Goal: Navigation & Orientation: Understand site structure

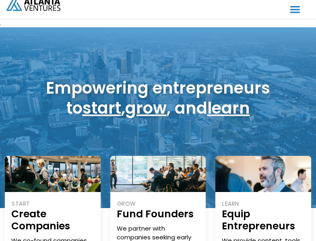
click at [53, 241] on html ". Loading. . . ABOUT OUR STORY TEAM Job Board PORTFOLIO Startup 101 RESOURCES T…" at bounding box center [158, 120] width 316 height 241
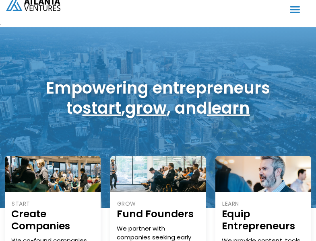
click at [53, 241] on html ". Loading. . . ABOUT OUR STORY TEAM Job Board PORTFOLIO Startup 101 RESOURCES T…" at bounding box center [158, 120] width 316 height 241
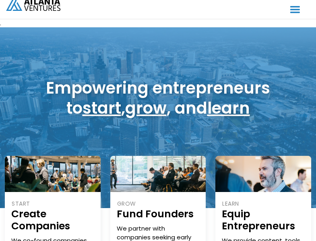
click at [53, 241] on html ". Loading. . . ABOUT OUR STORY TEAM Job Board PORTFOLIO Startup 101 RESOURCES T…" at bounding box center [158, 120] width 316 height 241
